Goal: Transaction & Acquisition: Purchase product/service

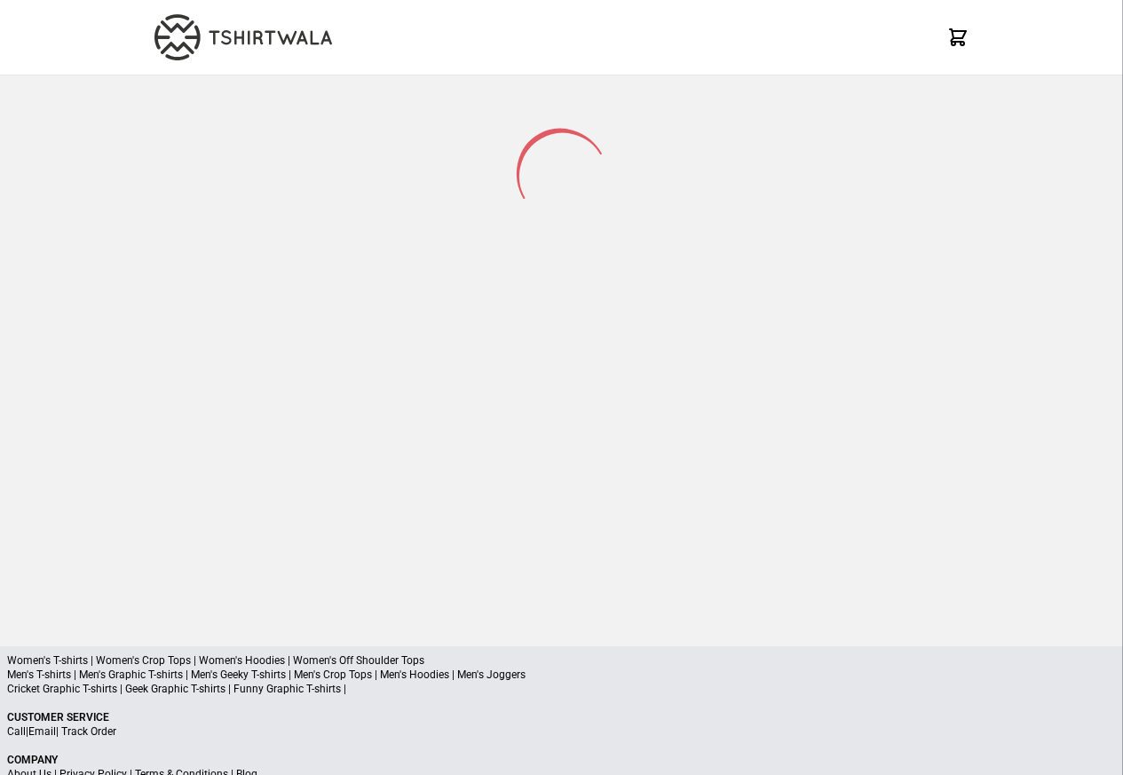
click at [82, 678] on p "Men's T-shirts | Men's Graphic T-shirts | Men's Geeky T-shirts | Men's Crop Top…" at bounding box center [561, 675] width 1109 height 14
click at [139, 678] on p "Men's T-shirts | Men's Graphic T-shirts | Men's Geeky T-shirts | Men's Crop Top…" at bounding box center [561, 675] width 1109 height 14
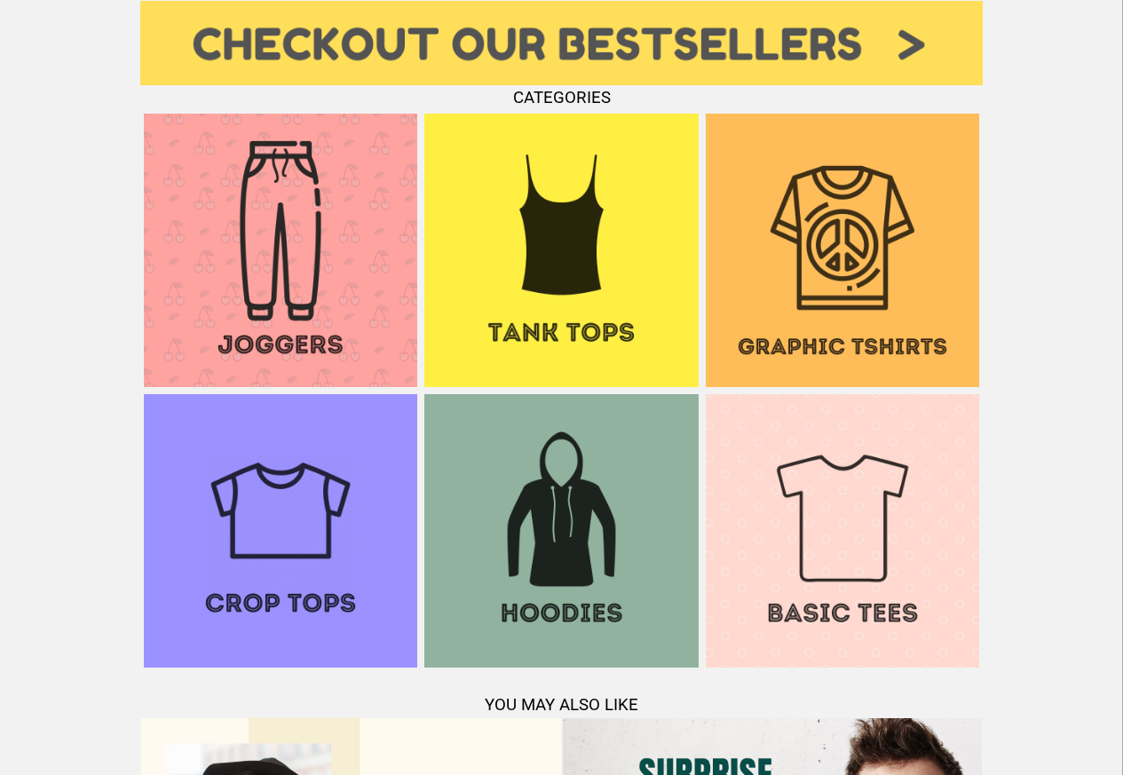
scroll to position [1279, 0]
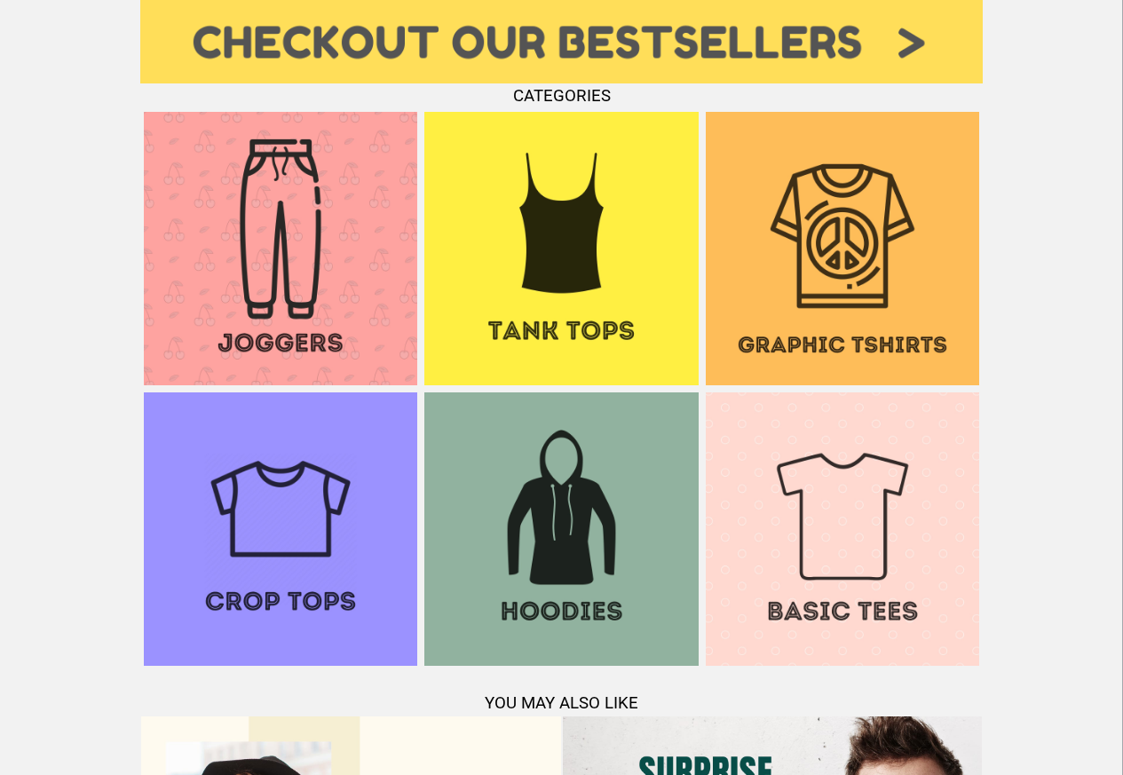
click at [800, 323] on img at bounding box center [843, 249] width 274 height 274
click at [823, 556] on img at bounding box center [843, 530] width 274 height 274
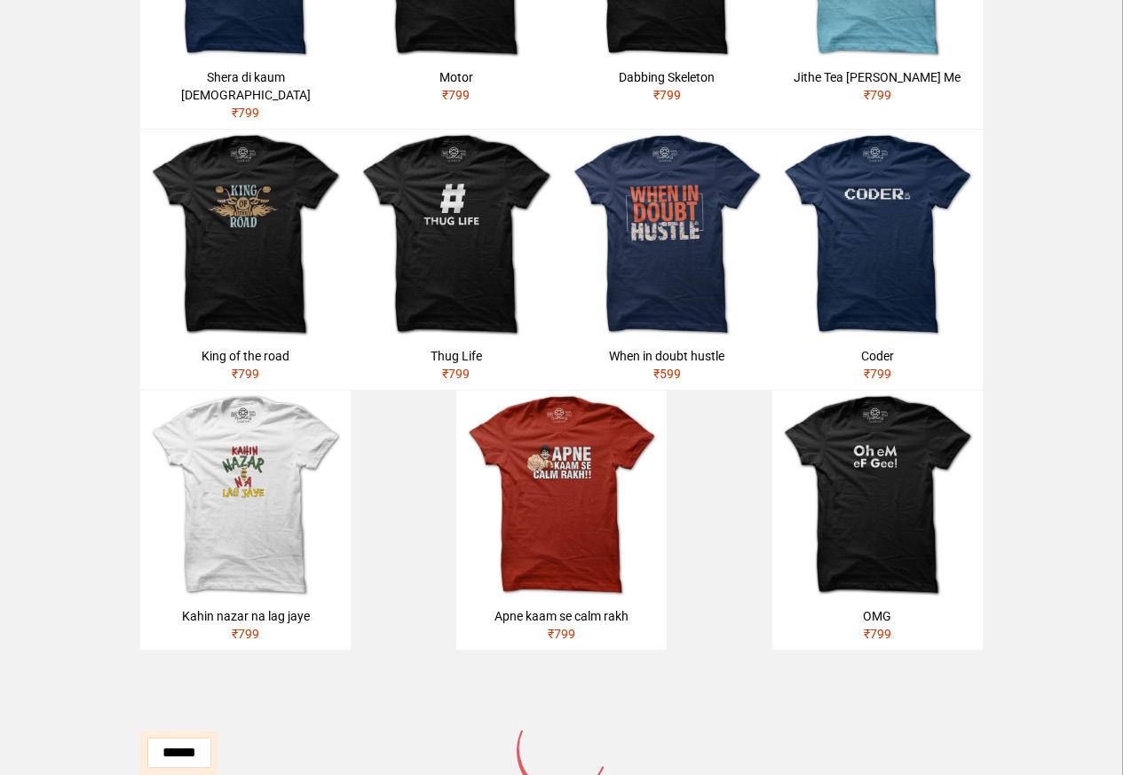
scroll to position [639, 0]
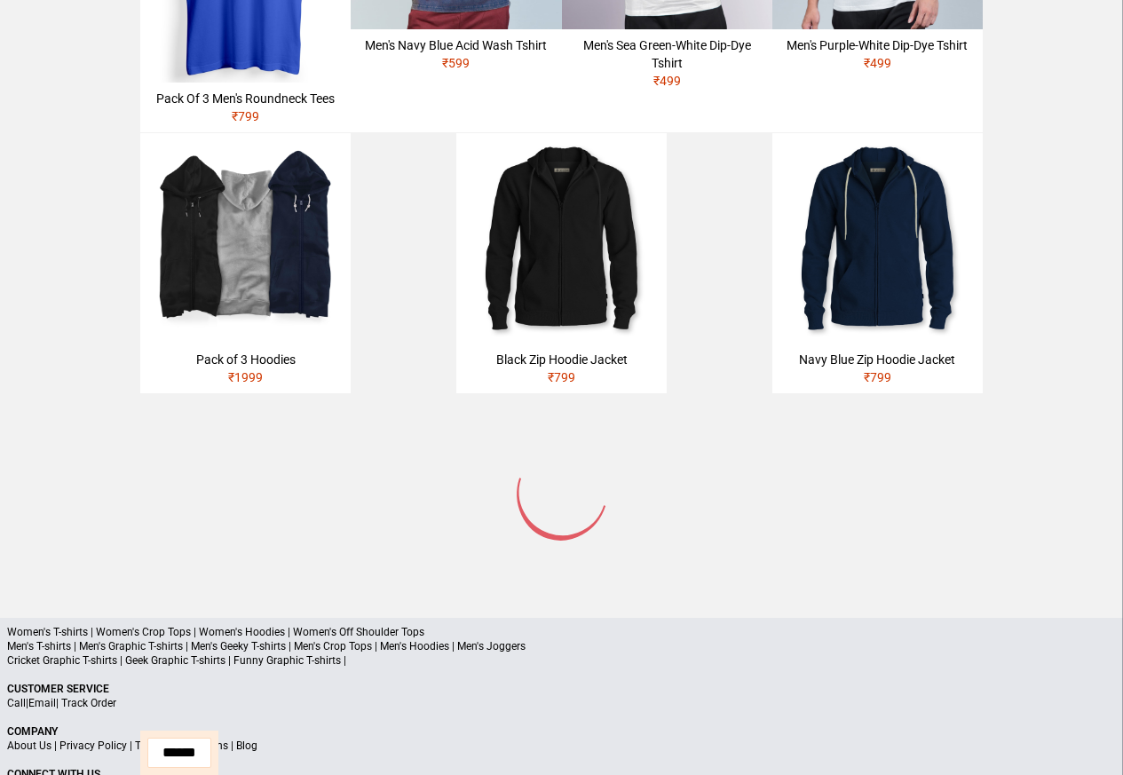
scroll to position [1082, 0]
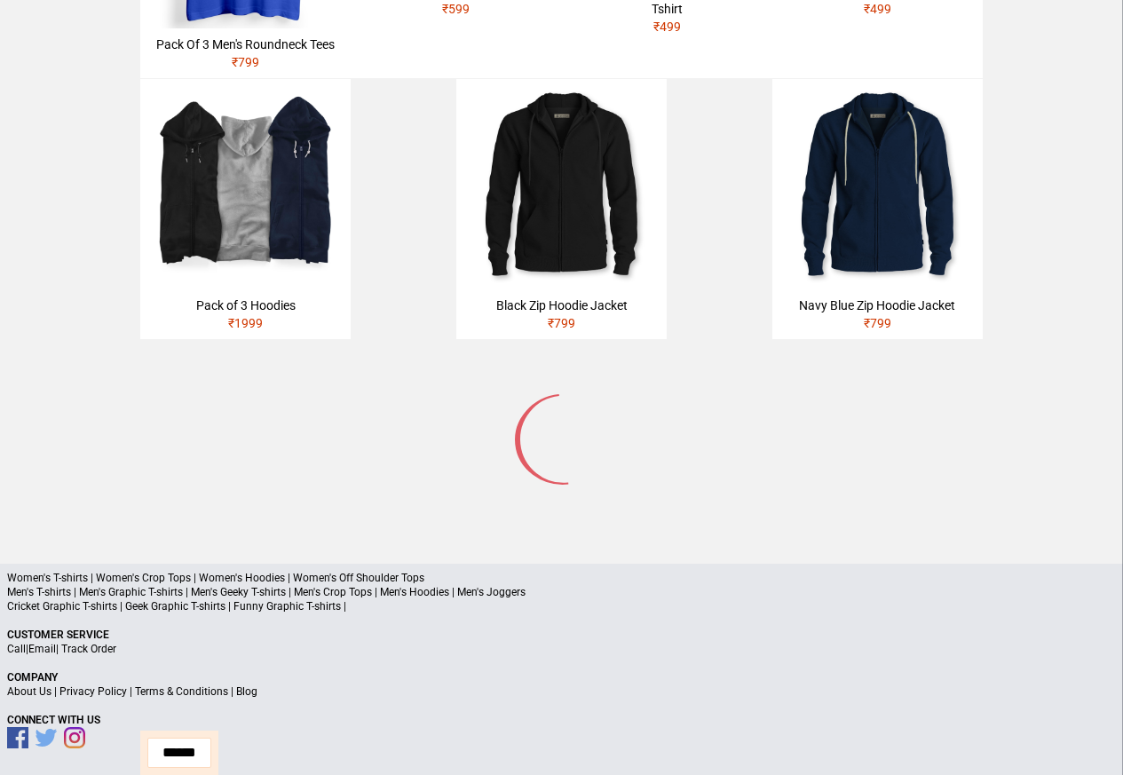
click at [49, 596] on p "Men's T-shirts | Men's Graphic T-shirts | Men's Geeky T-shirts | Men's Crop Top…" at bounding box center [561, 592] width 1109 height 14
click at [77, 595] on p "Men's T-shirts | Men's Graphic T-shirts | Men's Geeky T-shirts | Men's Crop Top…" at bounding box center [561, 592] width 1109 height 14
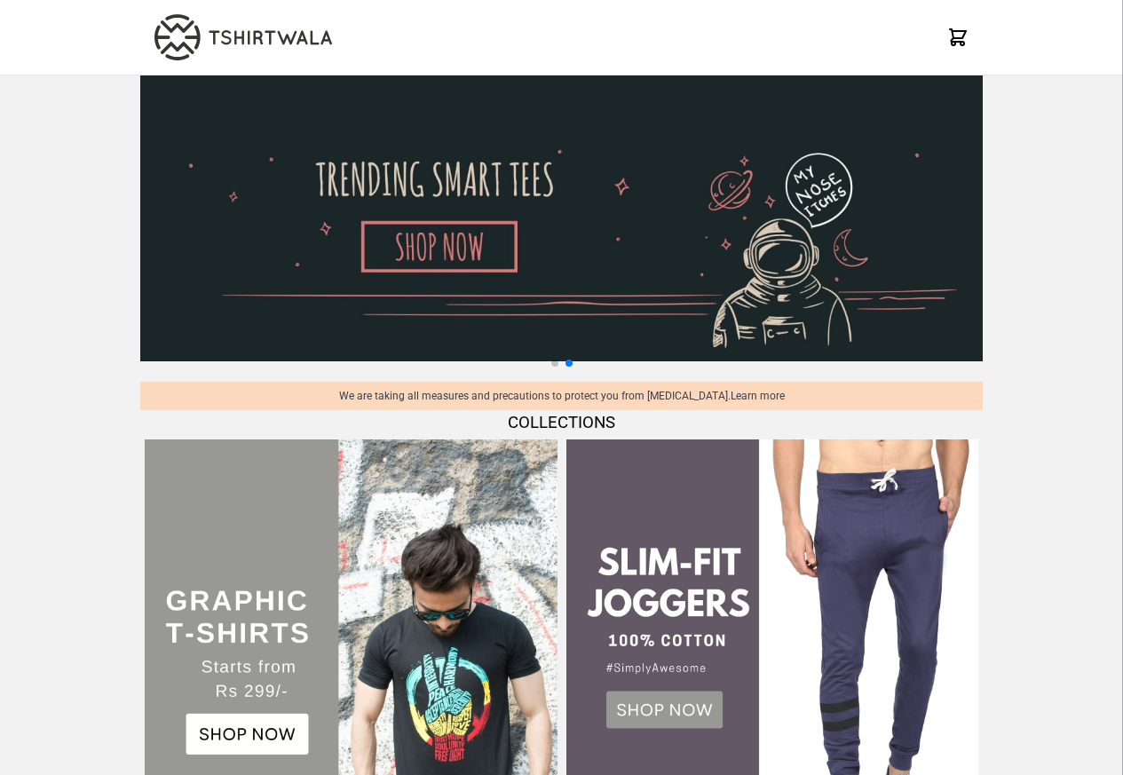
click at [226, 629] on img at bounding box center [351, 646] width 412 height 412
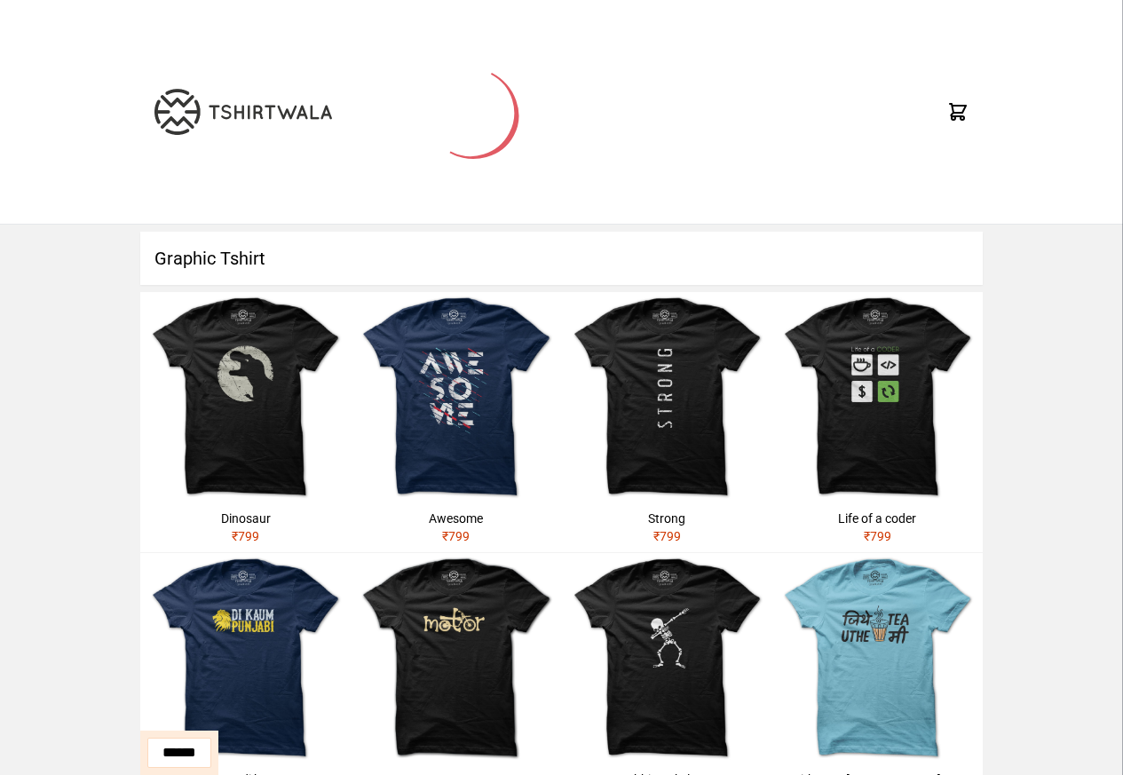
click at [197, 265] on h1 "Graphic Tshirt" at bounding box center [561, 258] width 843 height 53
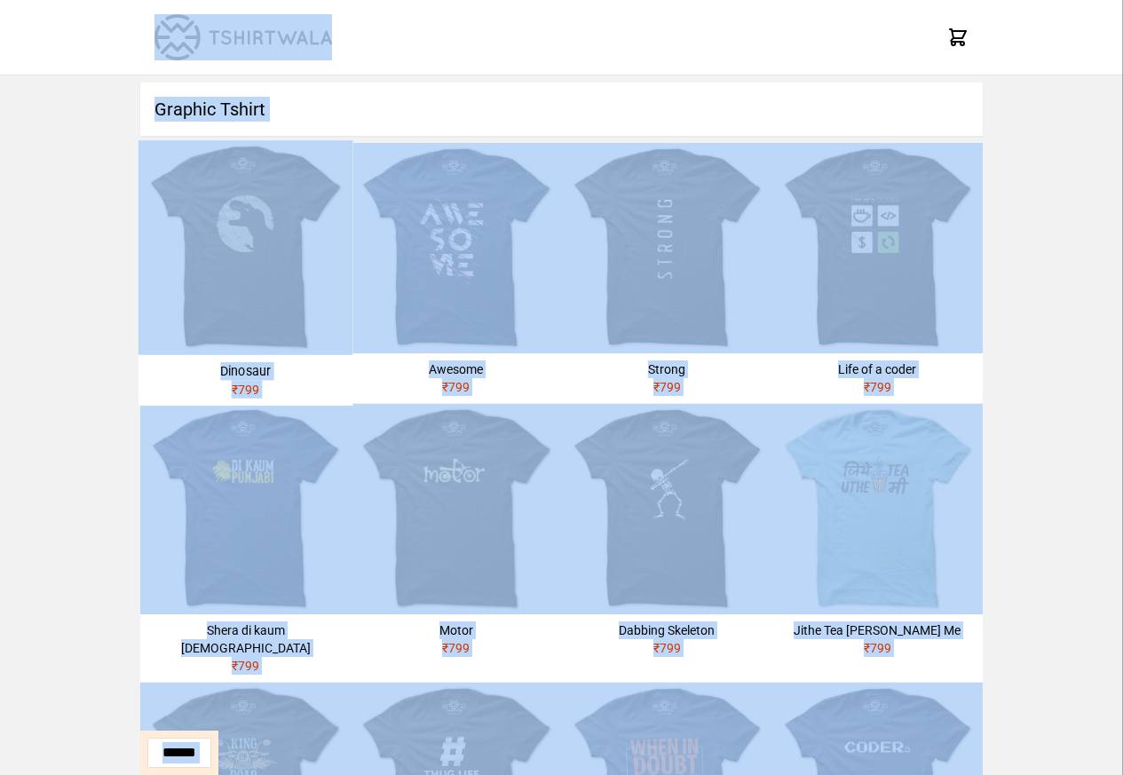
click at [184, 261] on img at bounding box center [246, 247] width 215 height 215
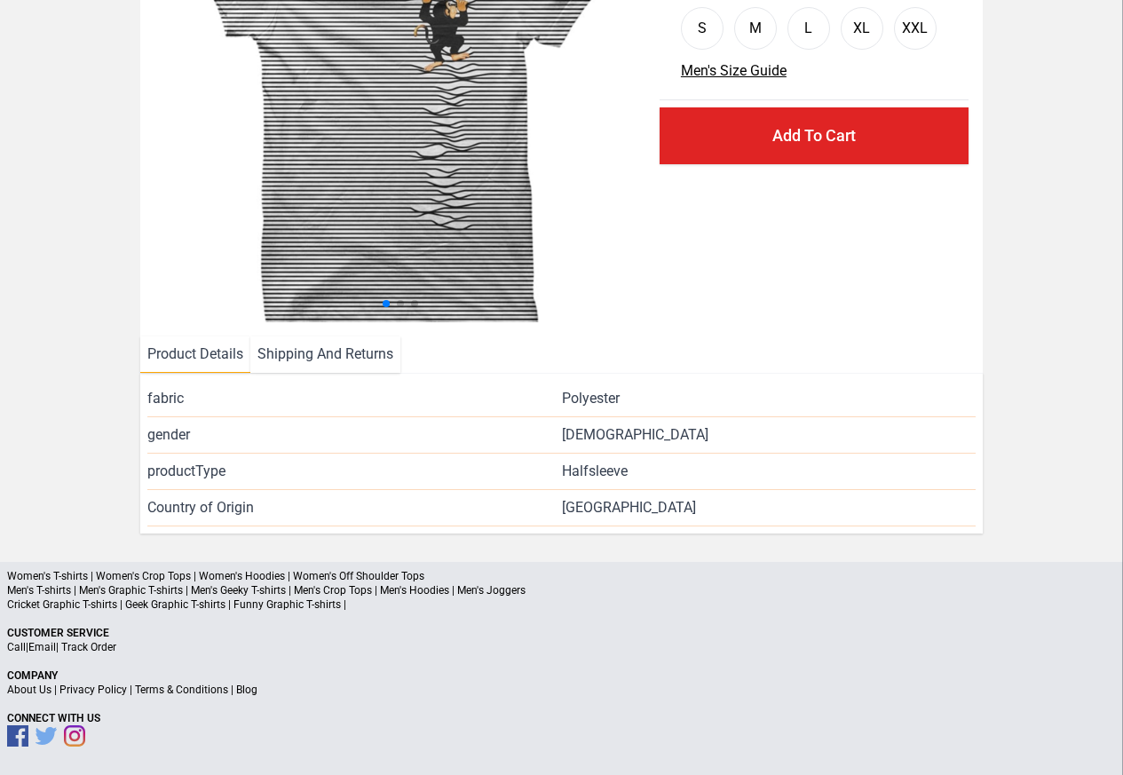
scroll to position [215, 0]
